Goal: Task Accomplishment & Management: Manage account settings

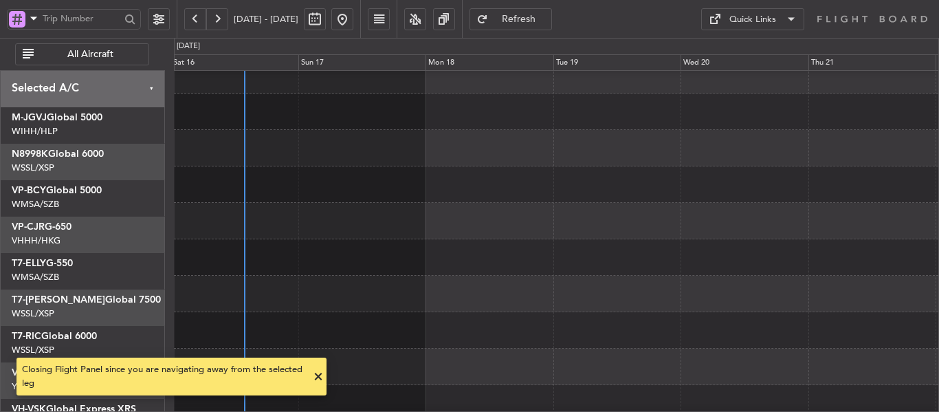
scroll to position [14, 0]
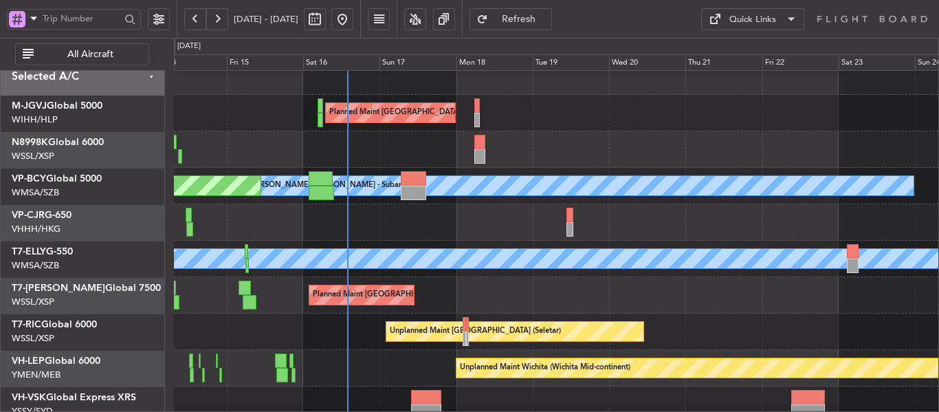
scroll to position [12, 0]
click at [490, 217] on div "Planned Maint [GEOGRAPHIC_DATA] ([GEOGRAPHIC_DATA] Intl) Planned Maint [GEOGRAP…" at bounding box center [556, 222] width 765 height 36
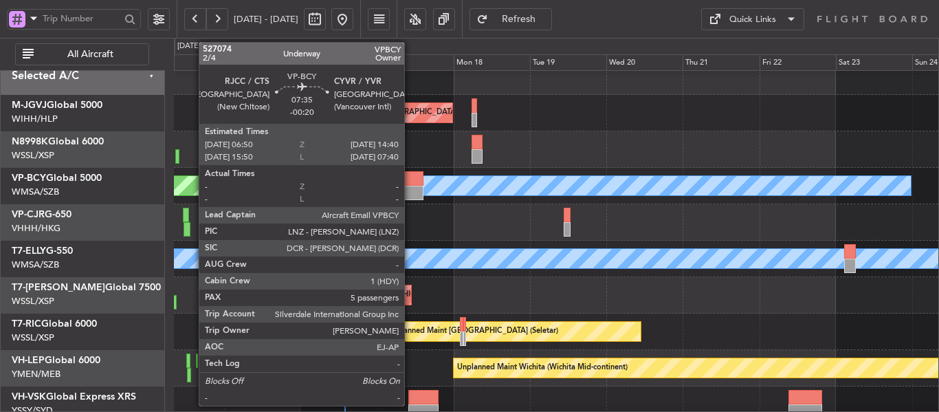
click at [410, 188] on div at bounding box center [410, 193] width 25 height 14
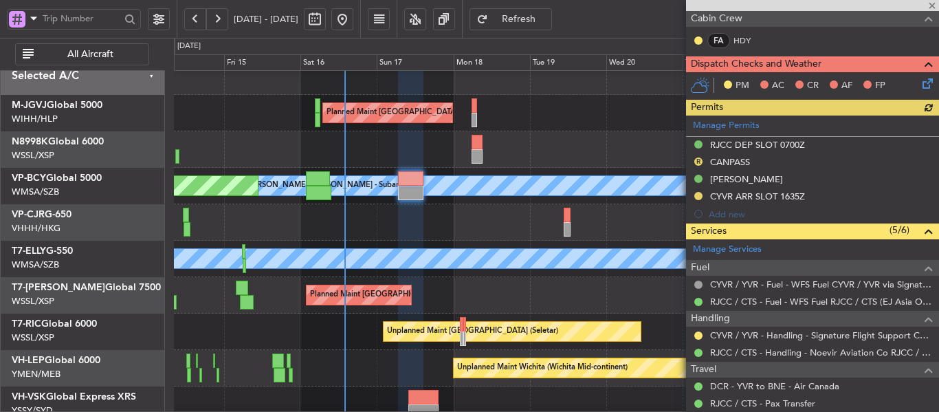
scroll to position [275, 0]
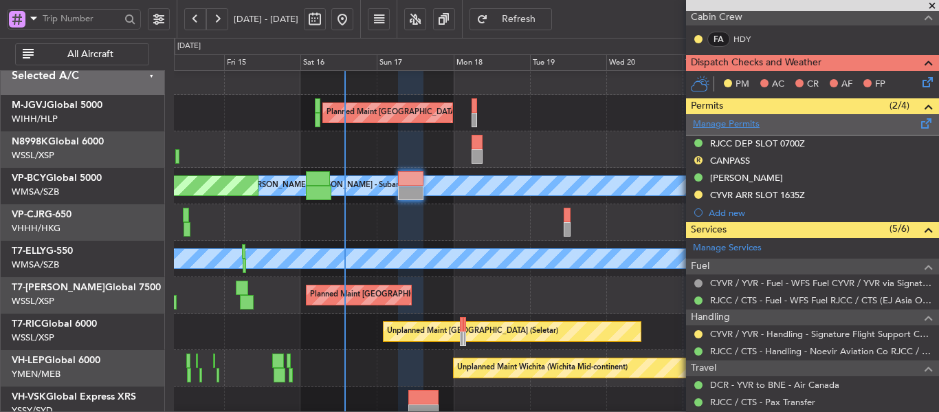
click at [732, 130] on link "Manage Permits" at bounding box center [726, 125] width 67 height 14
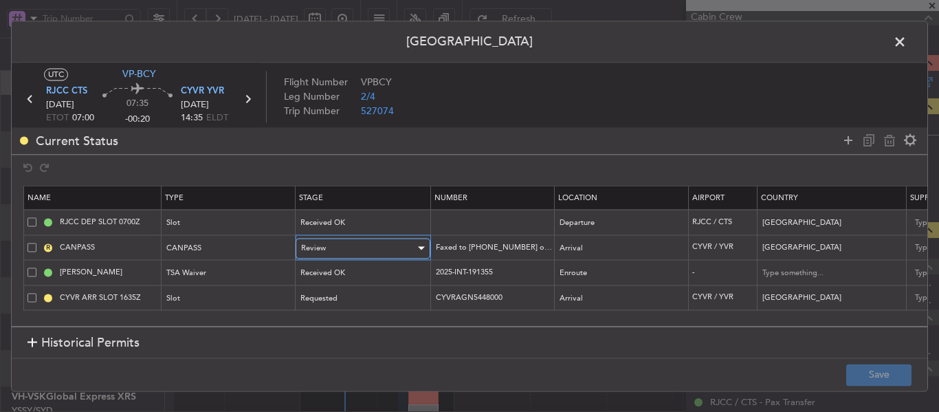
click at [406, 248] on div "Review" at bounding box center [358, 248] width 114 height 21
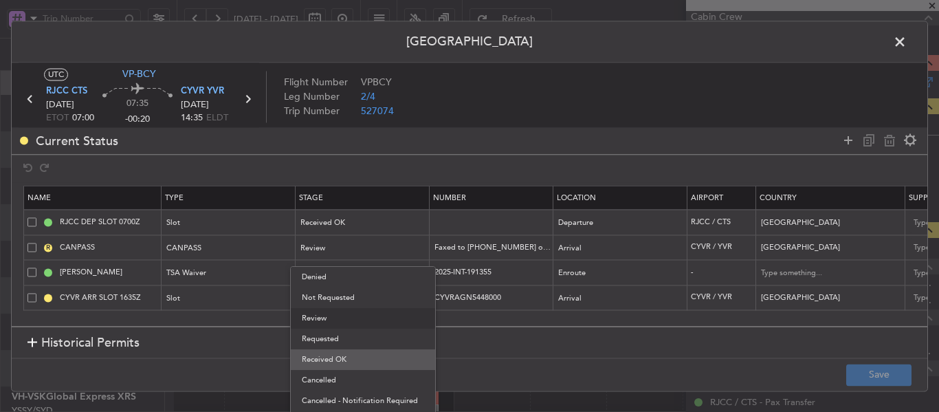
click at [384, 355] on span "Received OK" at bounding box center [363, 359] width 122 height 21
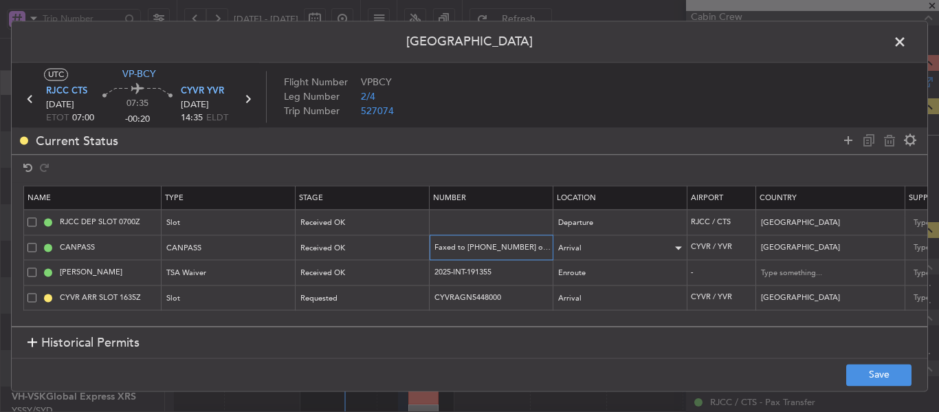
scroll to position [0, 37]
drag, startPoint x: 526, startPoint y: 245, endPoint x: 562, endPoint y: 248, distance: 36.5
click at [562, 248] on tr "CANPASS CANPASS Received OK Faxed to [PHONE_NUMBER] on [DATE] at 1440z Arrival …" at bounding box center [901, 247] width 1754 height 25
click at [517, 247] on input "Faxed to [PHONE_NUMBER] on [DATE] at 1440z" at bounding box center [493, 247] width 120 height 12
click at [498, 246] on input "Faxed to [PHONE_NUMBER] on [DATE] at 1440z" at bounding box center [493, 247] width 120 height 12
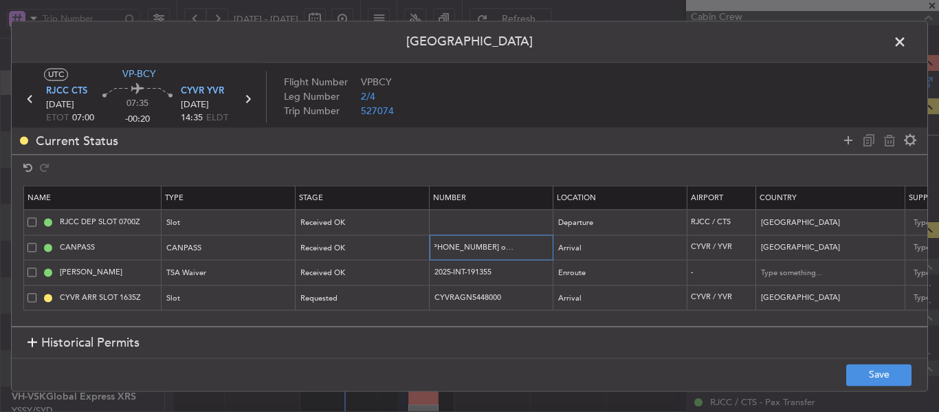
click at [571, 245] on tr "CANPASS CANPASS Received OK Faxed to [PHONE_NUMBER] on [DATE] at 1440z Arrival …" at bounding box center [901, 247] width 1754 height 25
click at [532, 245] on input "Faxed to [PHONE_NUMBER] on [DATE] at 1440z" at bounding box center [493, 247] width 120 height 12
click at [538, 243] on input "Faxed to [PHONE_NUMBER] on [DATE] at 1440z" at bounding box center [493, 247] width 120 height 12
type input "Faxed to [PHONE_NUMBER] on [DATE] at [GEOGRAPHIC_DATA]"
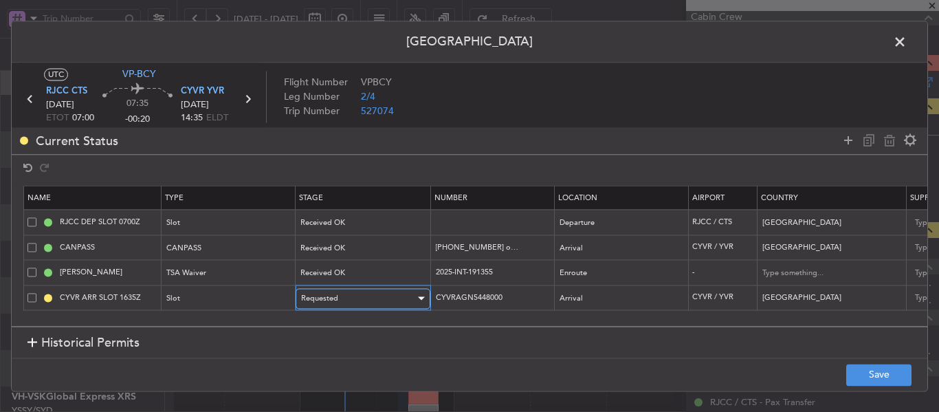
click at [331, 296] on span "Requested" at bounding box center [319, 298] width 37 height 10
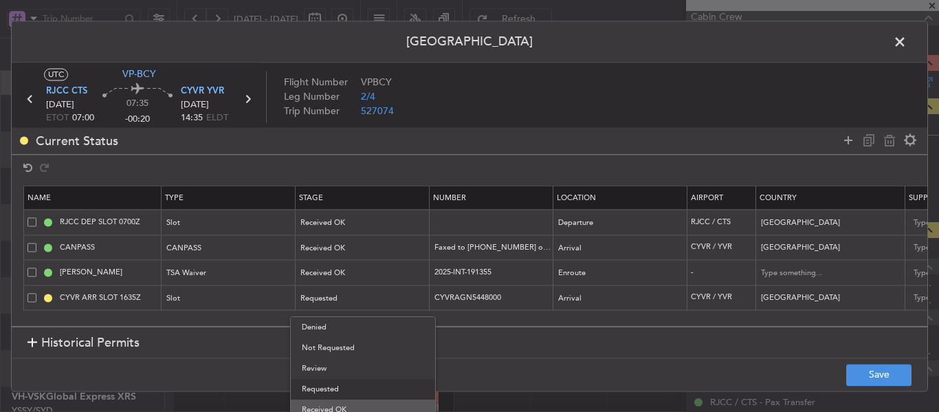
click at [327, 405] on span "Received OK" at bounding box center [363, 409] width 122 height 21
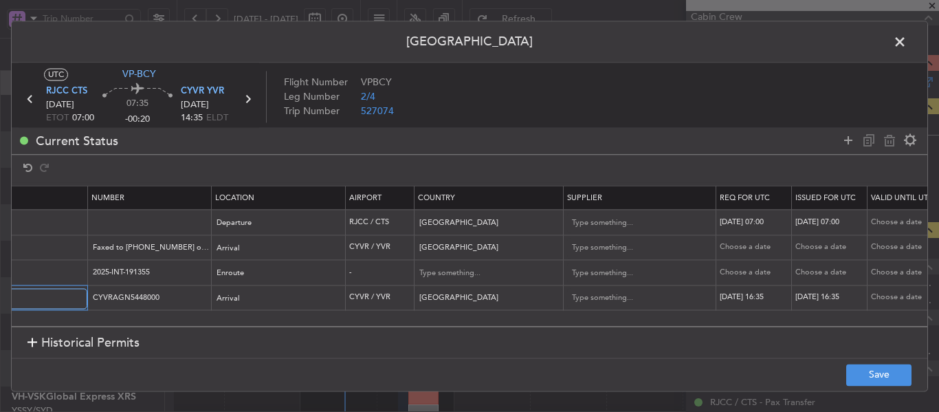
scroll to position [0, 545]
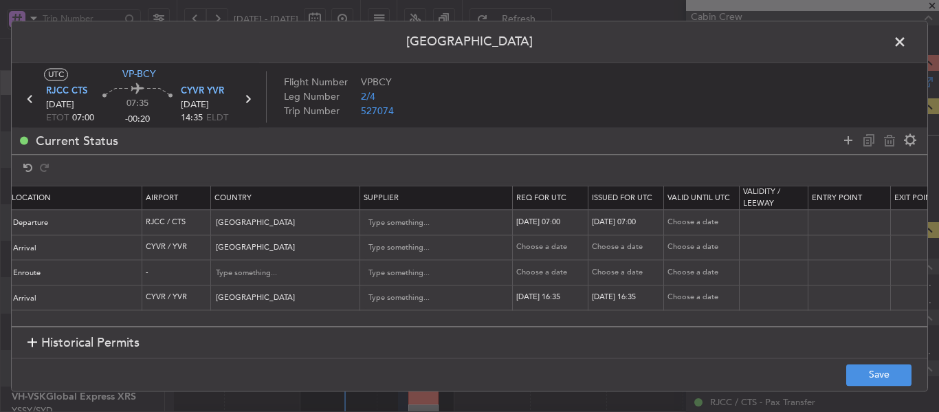
click at [554, 294] on div "[DATE] 16:35" at bounding box center [552, 298] width 72 height 12
select select "8"
select select "2025"
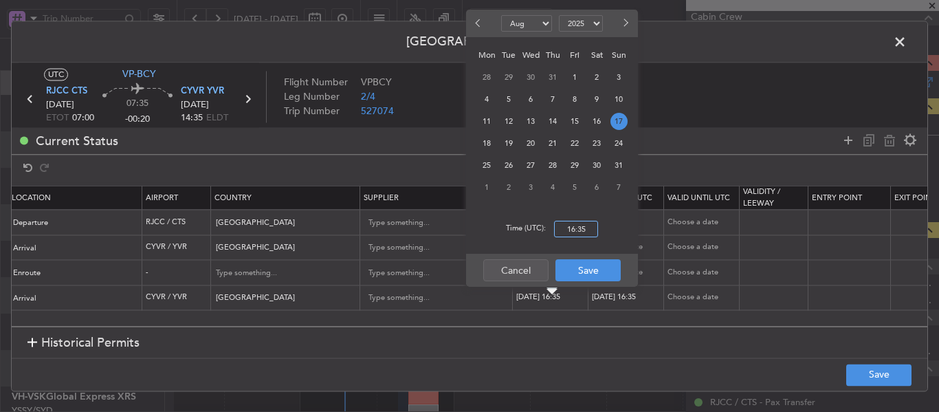
click at [567, 228] on input "16:35" at bounding box center [576, 229] width 44 height 17
type input "14:35"
click at [591, 269] on button "Save" at bounding box center [588, 270] width 65 height 22
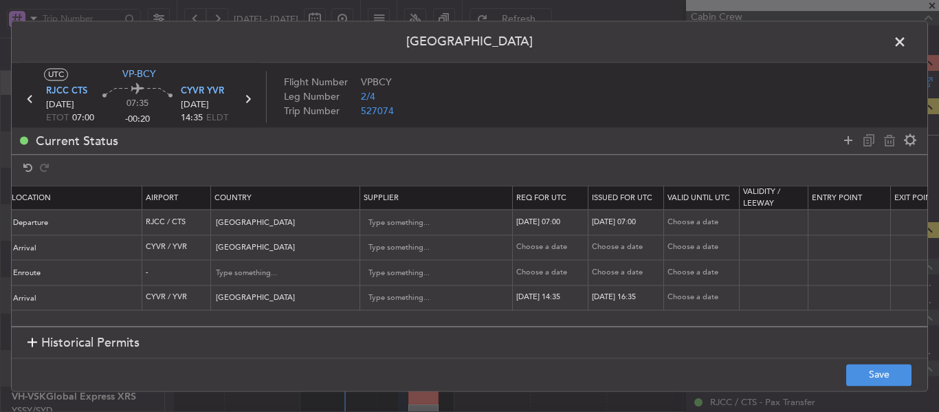
click at [602, 299] on div "[DATE] 16:35" at bounding box center [628, 298] width 72 height 12
select select "8"
select select "2025"
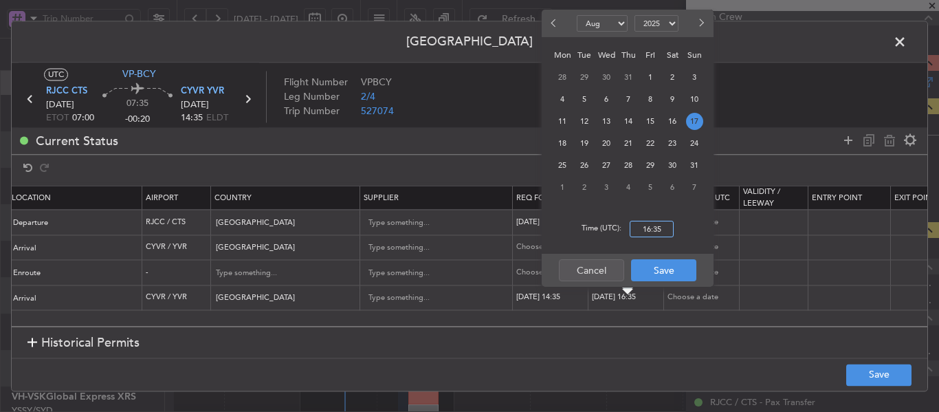
click at [645, 233] on input "16:35" at bounding box center [652, 229] width 44 height 17
type input "14:35"
click at [666, 267] on button "Save" at bounding box center [663, 270] width 65 height 22
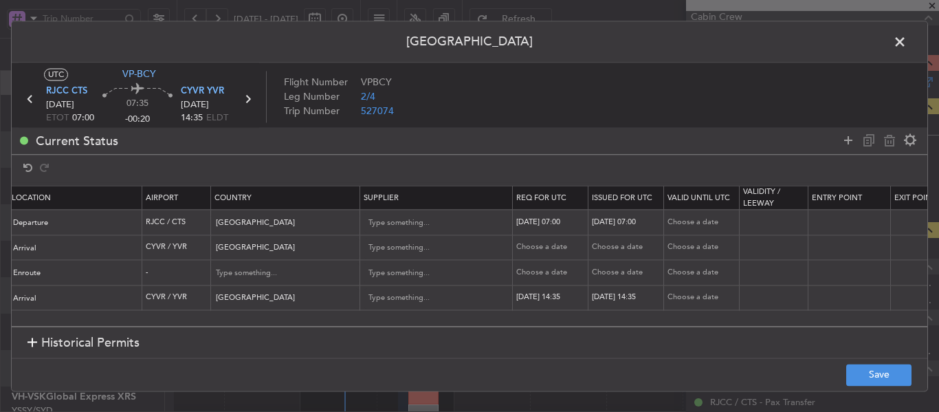
scroll to position [0, 851]
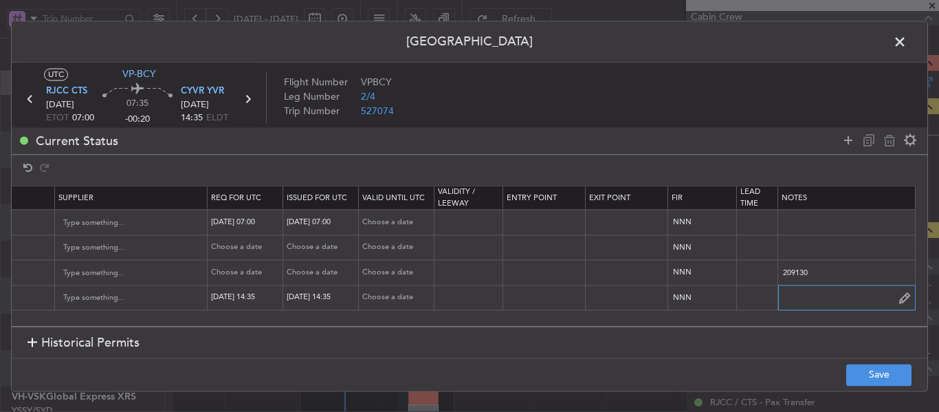
click at [807, 299] on input "text" at bounding box center [846, 297] width 137 height 21
paste input "KVPBCY [DATE] 010SJ RJCC0735 D / ID.CYVRAGN5448000/"
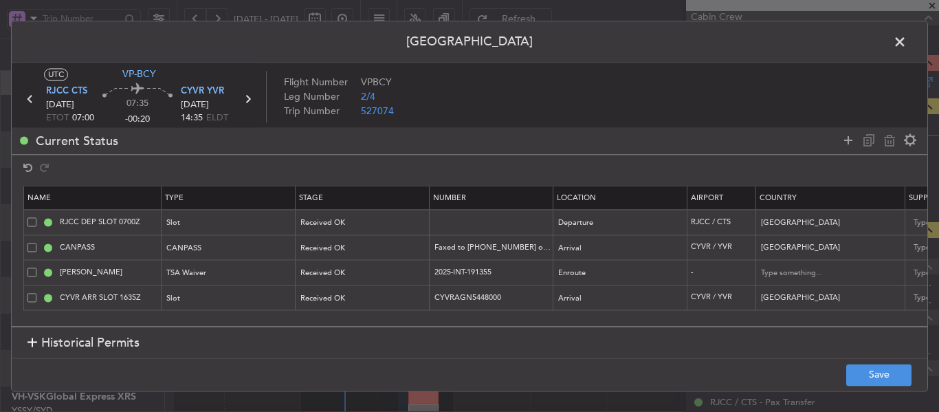
scroll to position [0, 0]
type input "KVPBCY [DATE] 010SJ RJCC0735 D / ID.CYVRAGN5448000/"
click at [881, 384] on button "Save" at bounding box center [878, 375] width 65 height 22
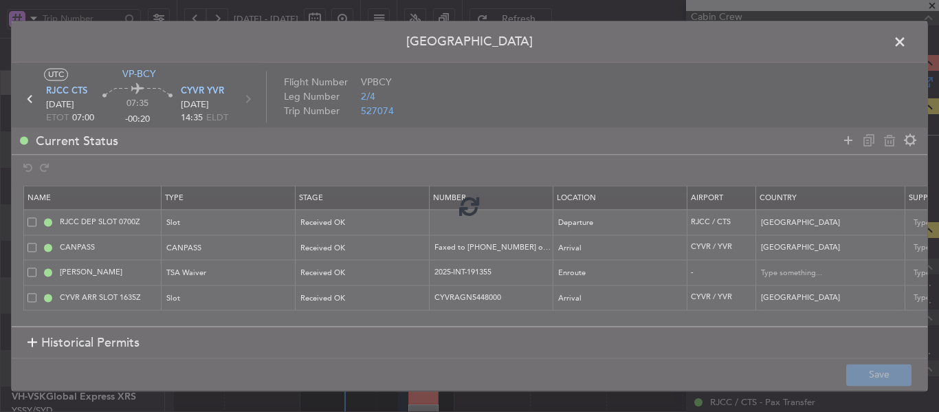
type input "CYVR ARR SLOT 1435Z"
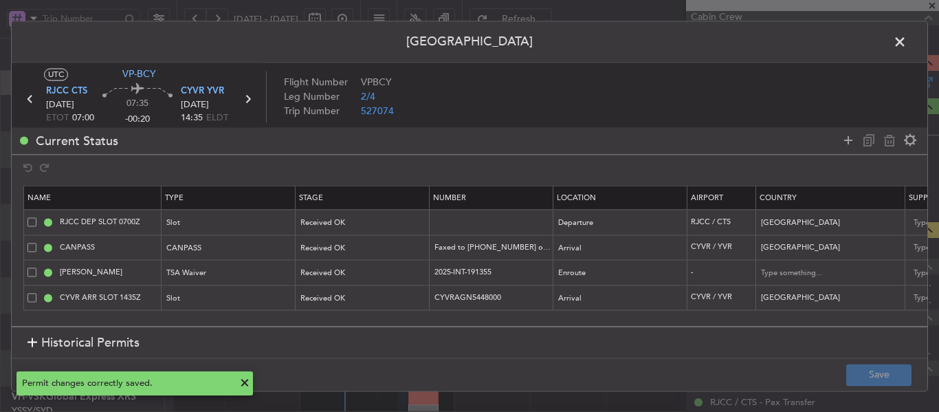
click at [907, 45] on span at bounding box center [907, 46] width 0 height 28
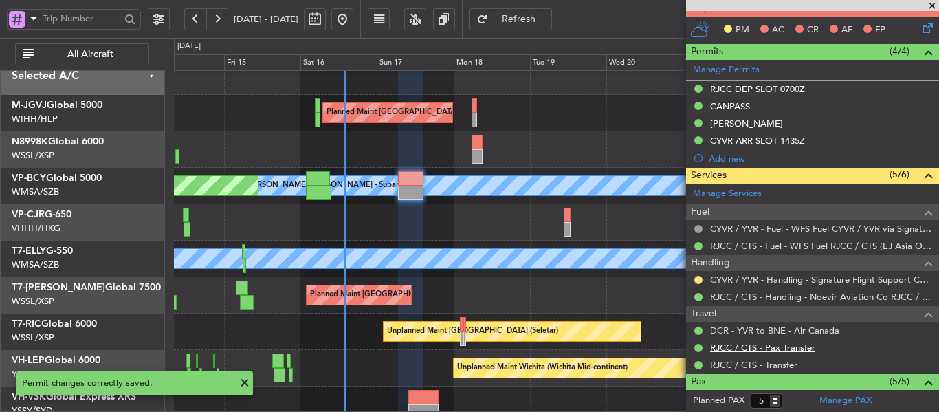
scroll to position [344, 0]
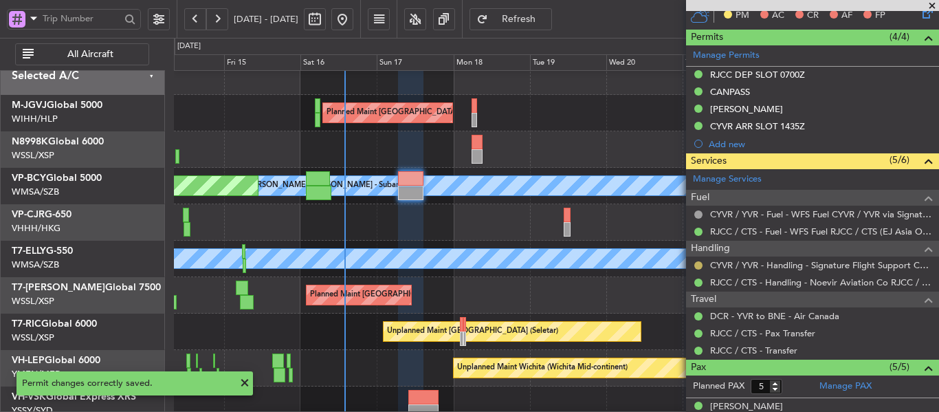
click at [699, 263] on button at bounding box center [698, 265] width 8 height 8
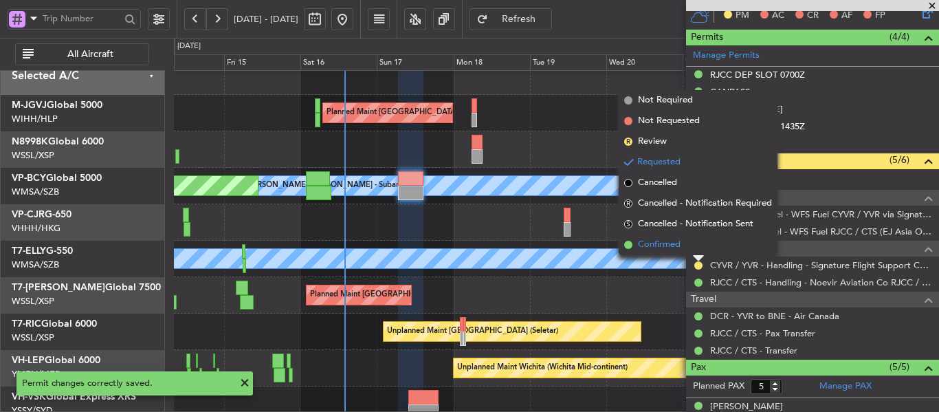
click at [628, 243] on span at bounding box center [628, 245] width 8 height 8
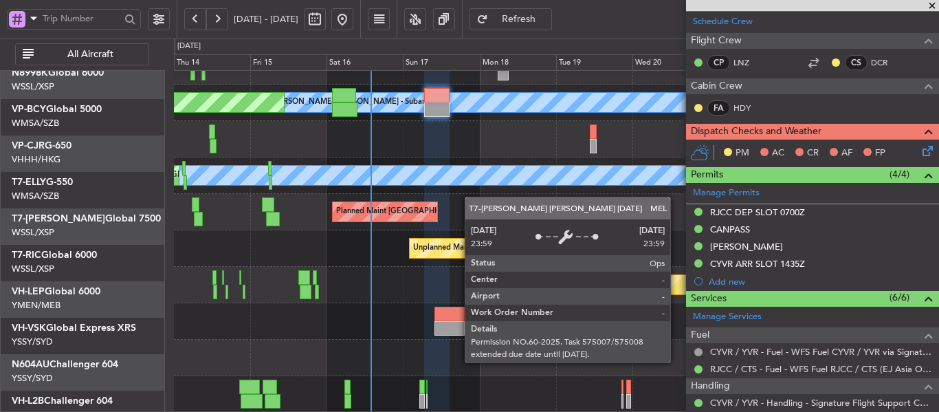
scroll to position [96, 0]
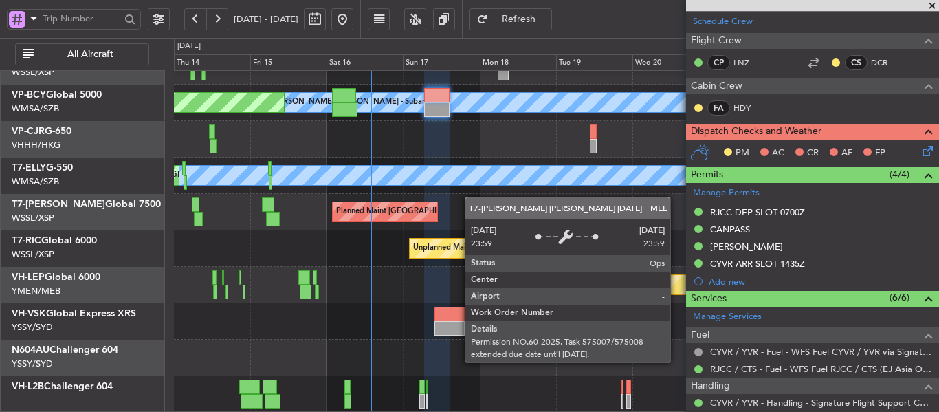
click at [484, 153] on div "[PERSON_NAME] [GEOGRAPHIC_DATA] (Sultan [PERSON_NAME] [PERSON_NAME] - Subang) P…" at bounding box center [556, 193] width 765 height 437
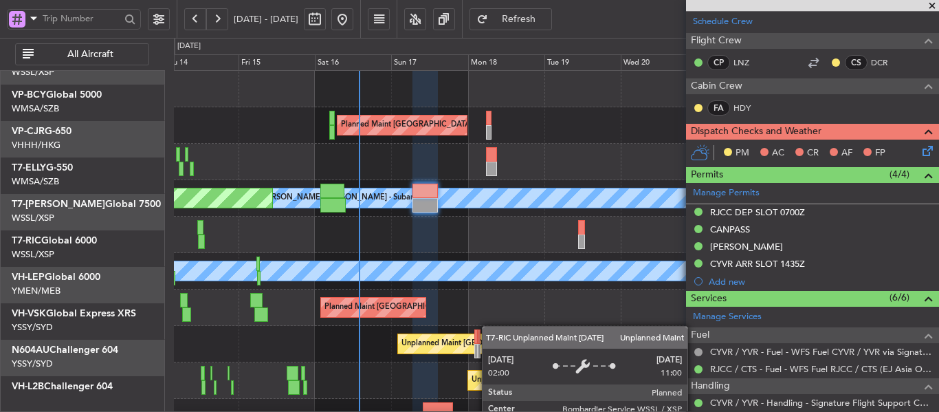
scroll to position [0, 0]
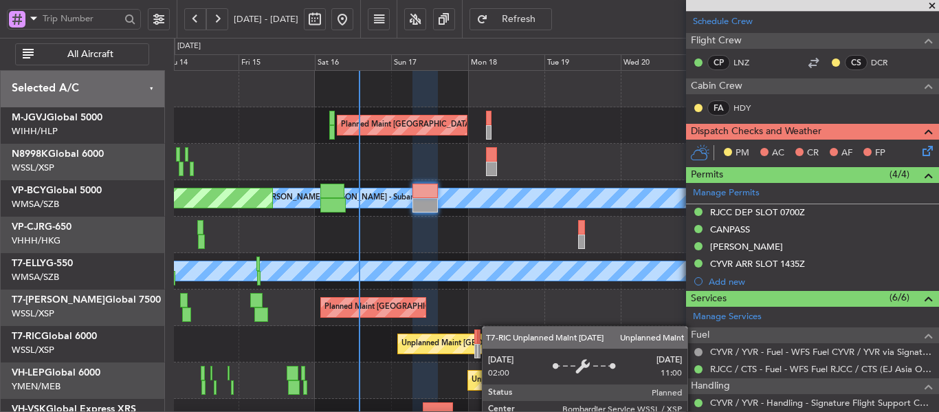
click at [485, 346] on div "Planned Maint [GEOGRAPHIC_DATA] (Seletar) [PERSON_NAME] (Sultan [PERSON_NAME] […" at bounding box center [556, 289] width 765 height 437
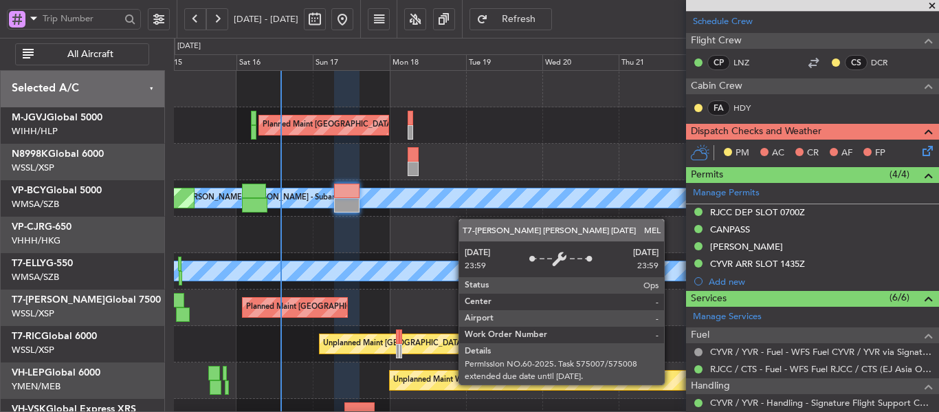
click at [436, 285] on div "Planned Maint [GEOGRAPHIC_DATA] (Seletar) [PERSON_NAME] (Sultan [PERSON_NAME] […" at bounding box center [556, 289] width 765 height 437
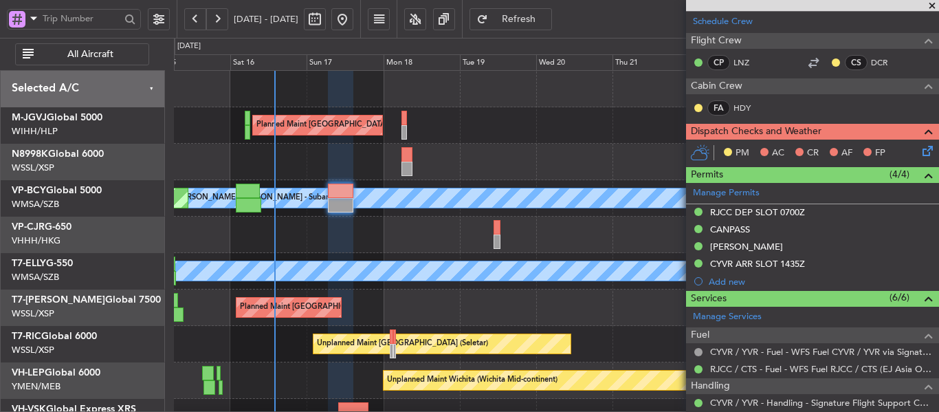
click at [930, 3] on span at bounding box center [932, 6] width 14 height 12
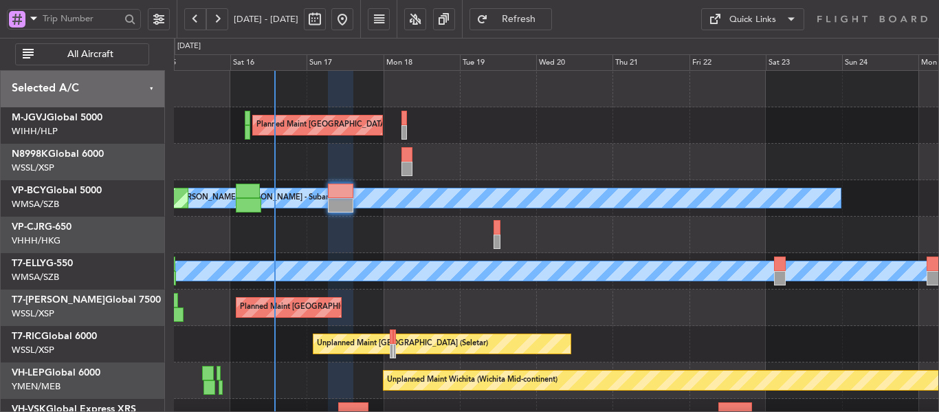
type input "0"
